Goal: Transaction & Acquisition: Download file/media

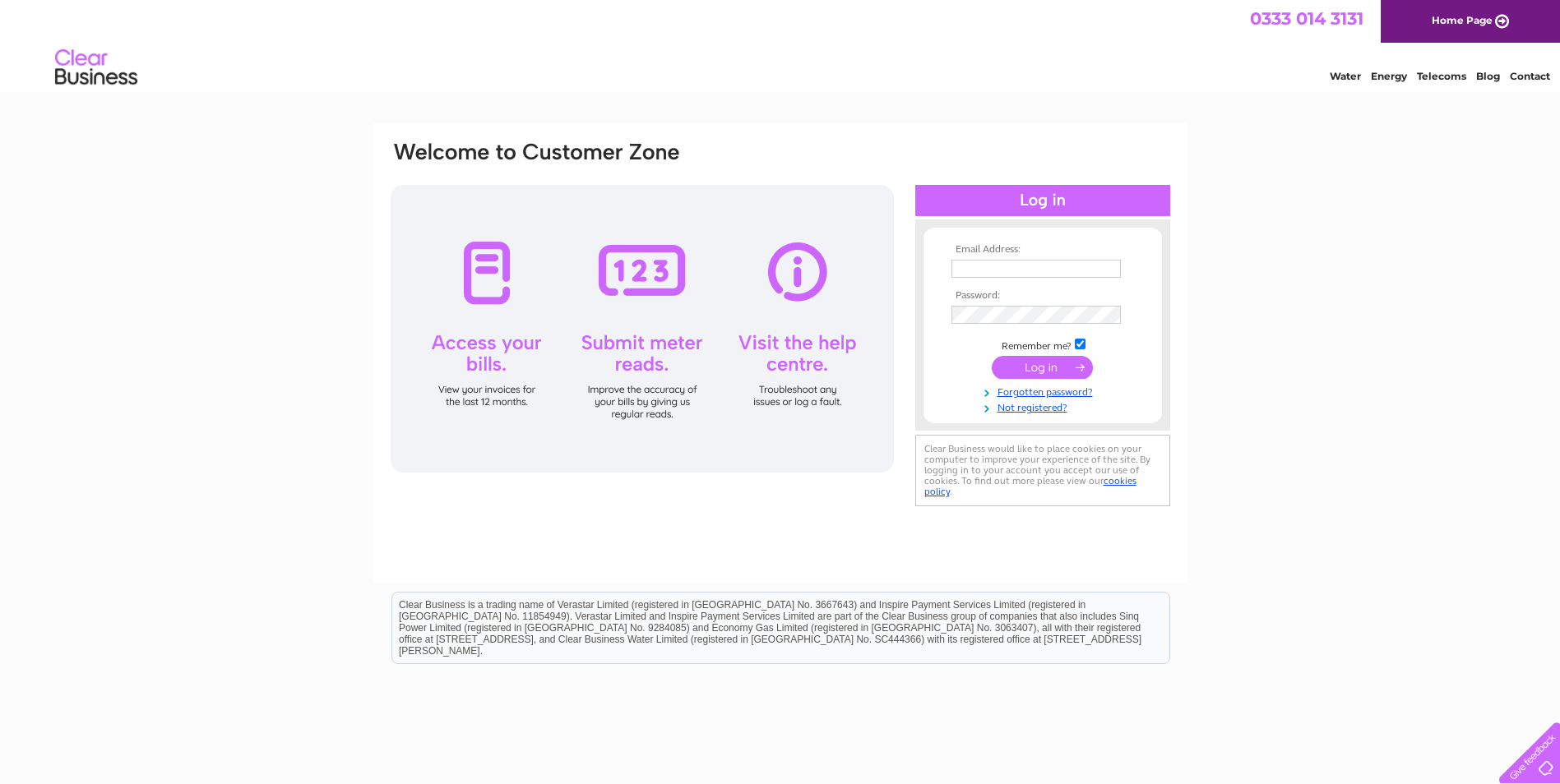
type input "pigfarm.admin@cranswick.co.uk"
click at [1056, 354] on td at bounding box center [1043, 367] width 191 height 31
click at [1052, 360] on input "submit" at bounding box center [1042, 368] width 101 height 23
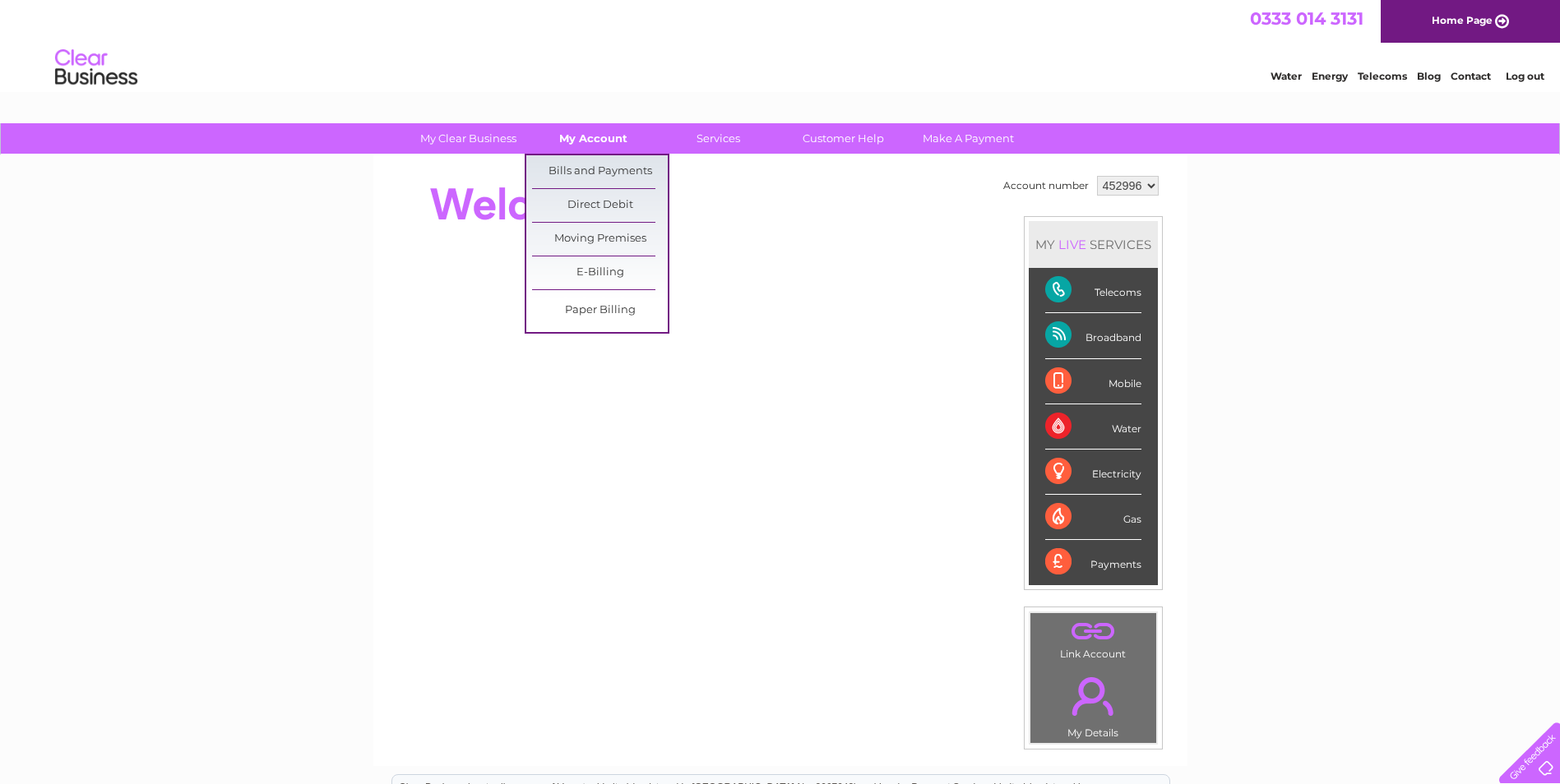
click at [607, 141] on link "My Account" at bounding box center [593, 139] width 136 height 30
click at [594, 167] on link "Bills and Payments" at bounding box center [600, 172] width 136 height 33
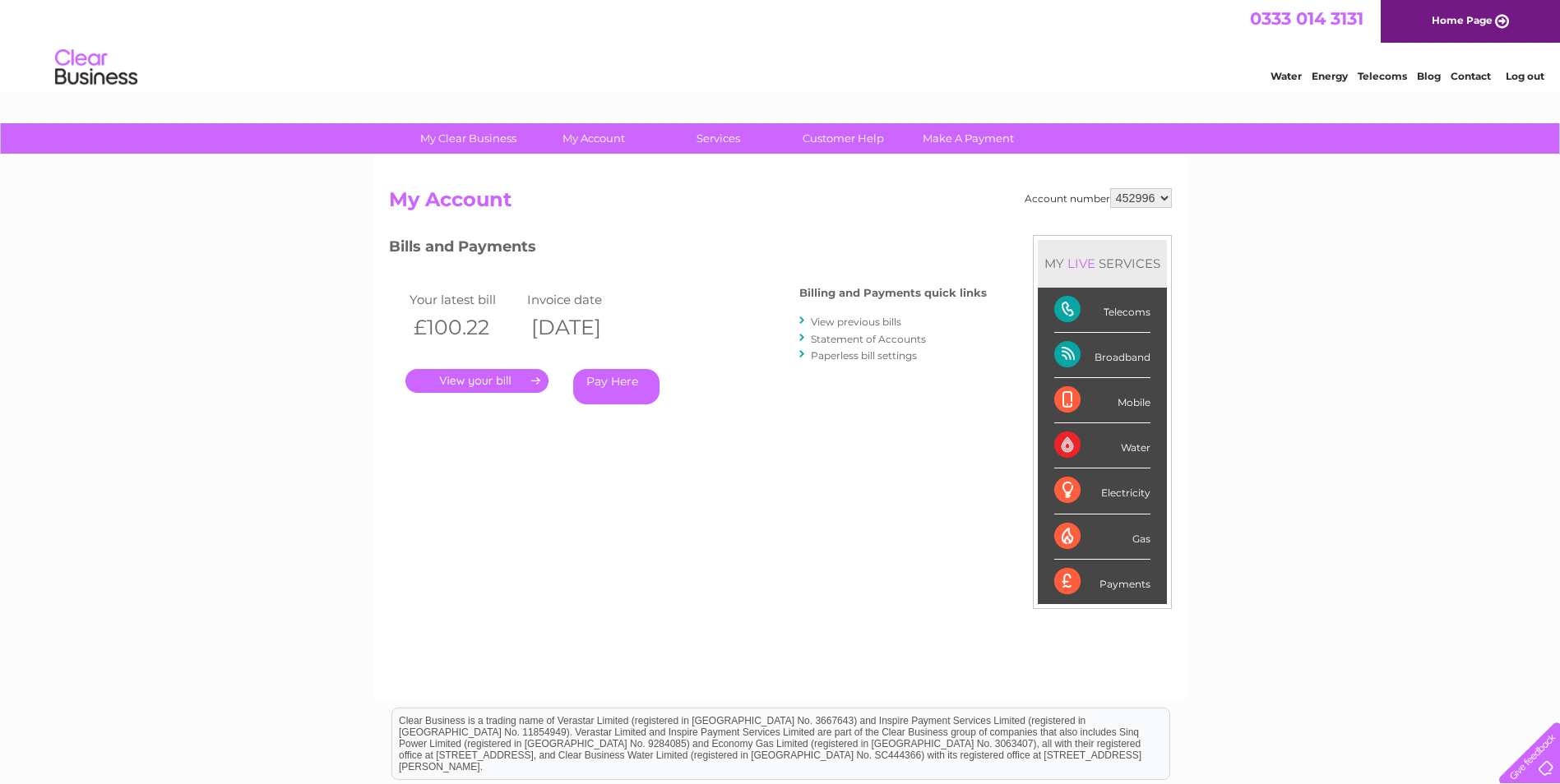
click at [499, 381] on link "." at bounding box center [477, 380] width 144 height 24
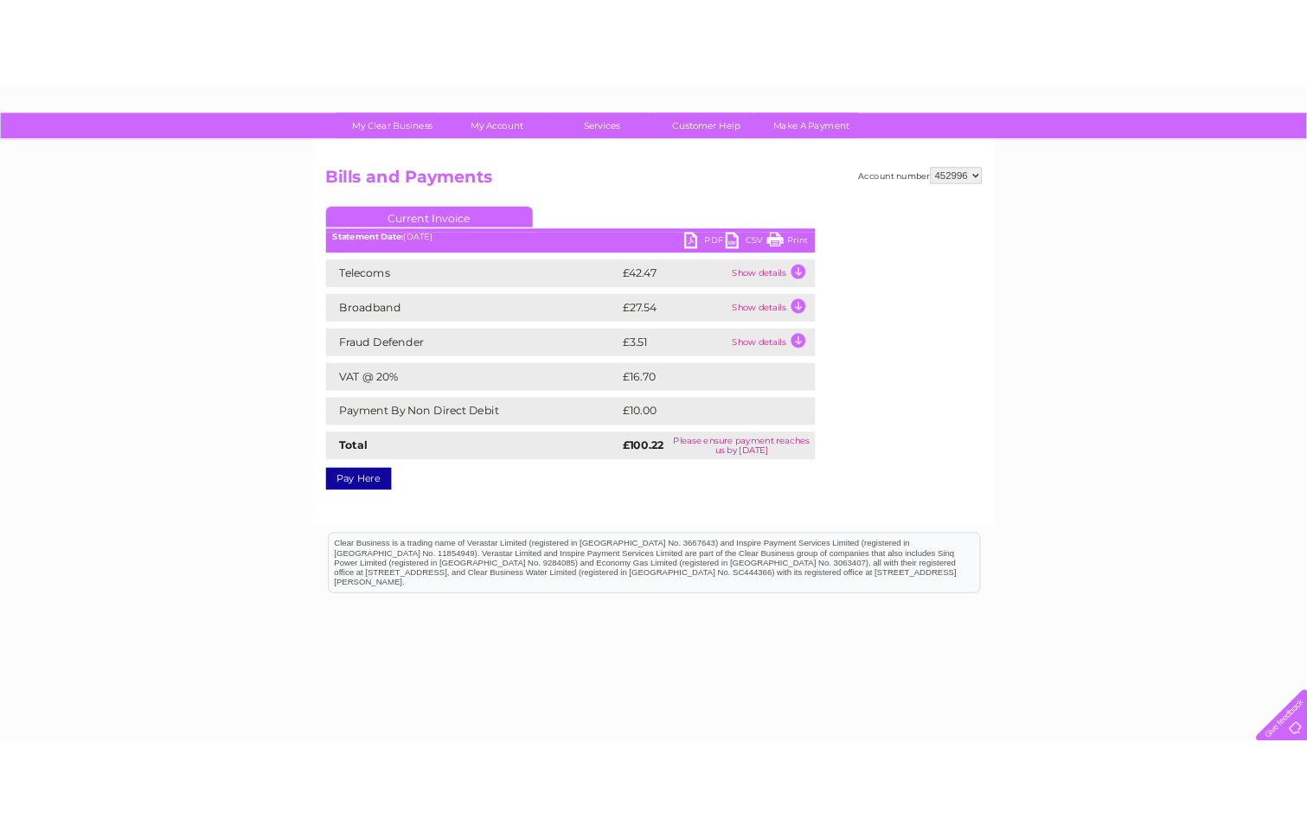
scroll to position [131, 0]
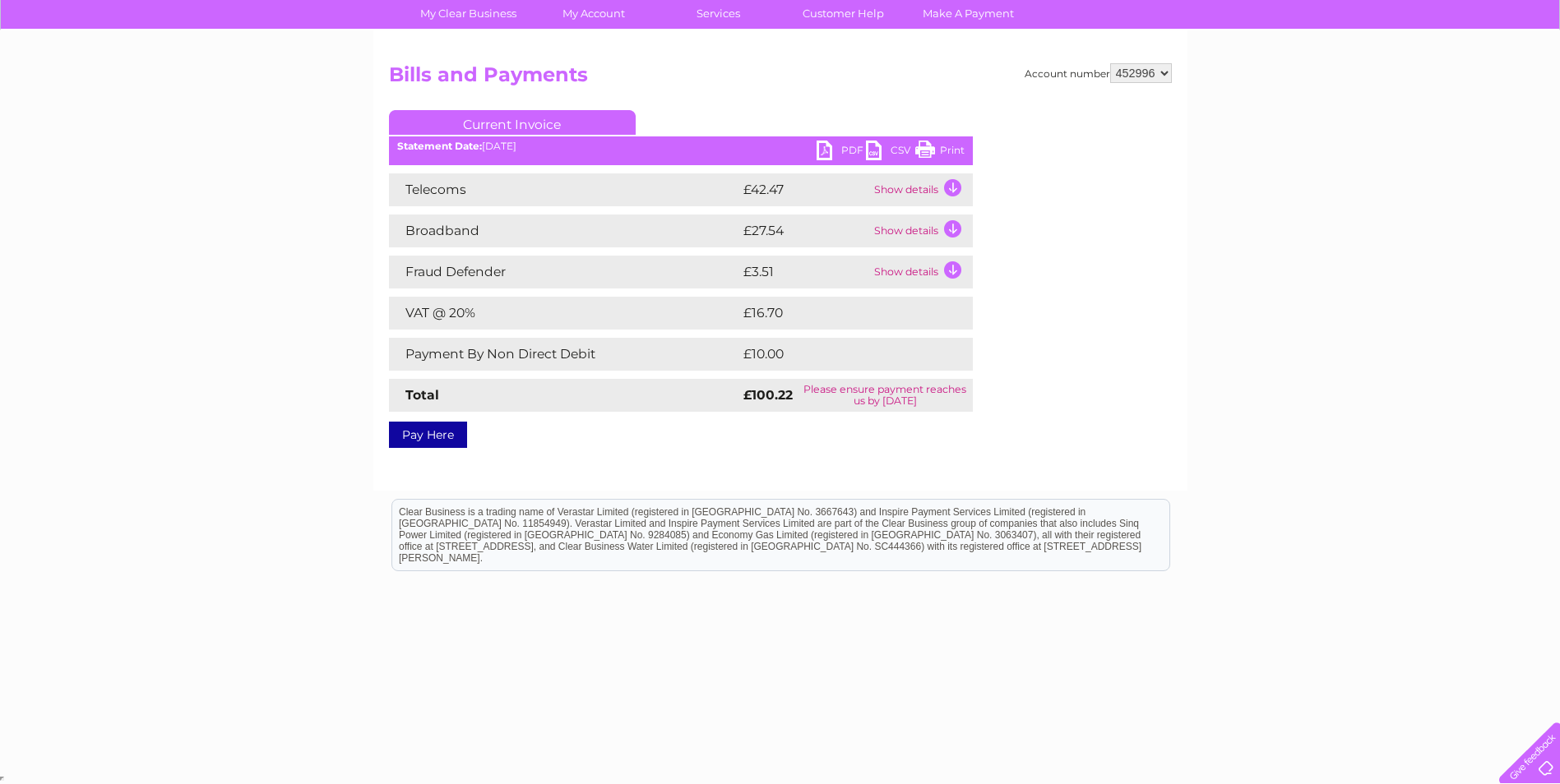
click at [851, 147] on link "PDF" at bounding box center [841, 152] width 49 height 24
